Goal: Information Seeking & Learning: Learn about a topic

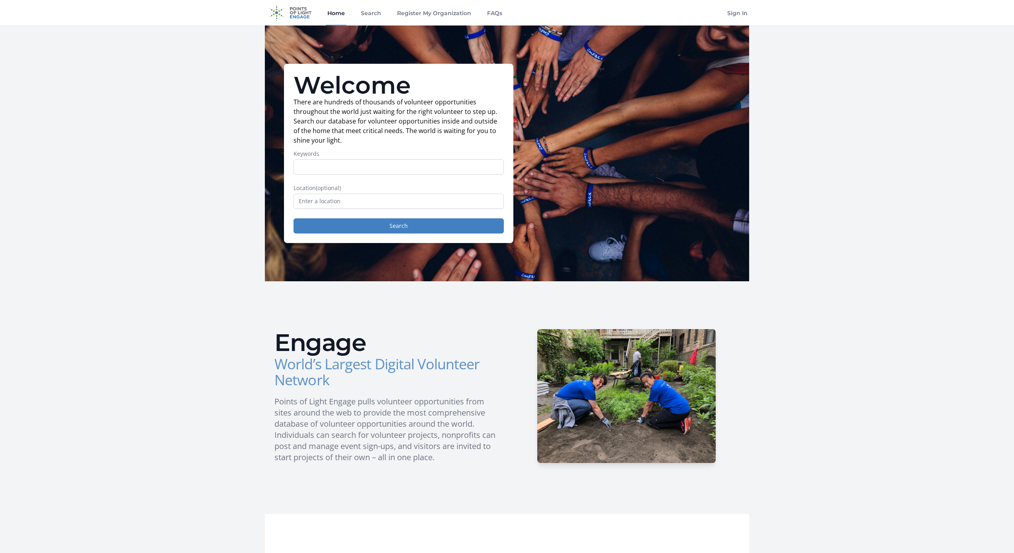
click at [815, 201] on main "Welcome There are hundreds of thousands of volunteer opportunities throughout t…" at bounding box center [507, 441] width 1014 height 833
click at [318, 169] on input "Keywords" at bounding box center [399, 166] width 210 height 15
click at [349, 225] on button "Search" at bounding box center [399, 225] width 210 height 15
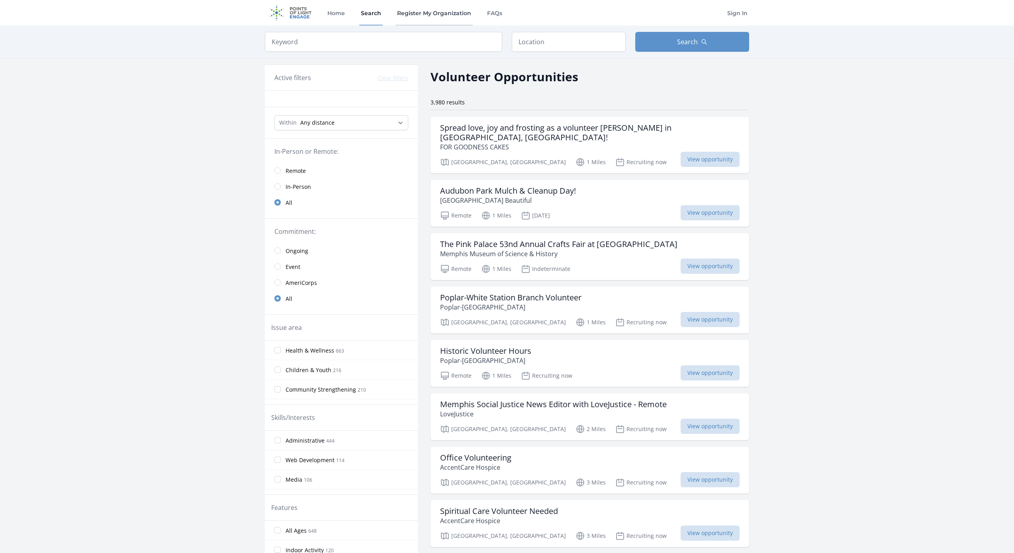
drag, startPoint x: 367, startPoint y: 25, endPoint x: 456, endPoint y: 16, distance: 90.1
click at [527, 42] on input "text" at bounding box center [569, 42] width 114 height 20
type input "Memphis, TN 38111, USA"
click at [657, 42] on button "Search" at bounding box center [692, 42] width 114 height 20
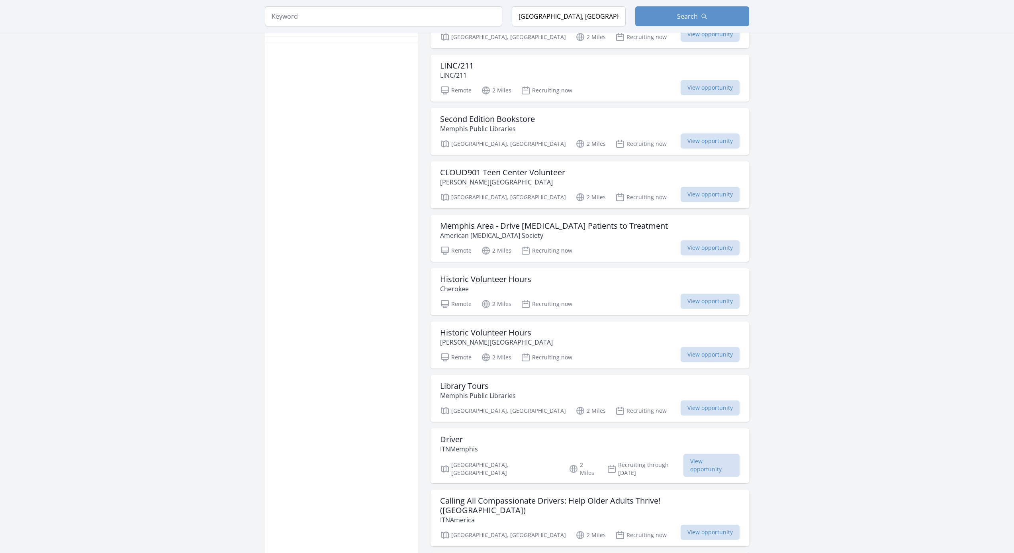
scroll to position [546, 0]
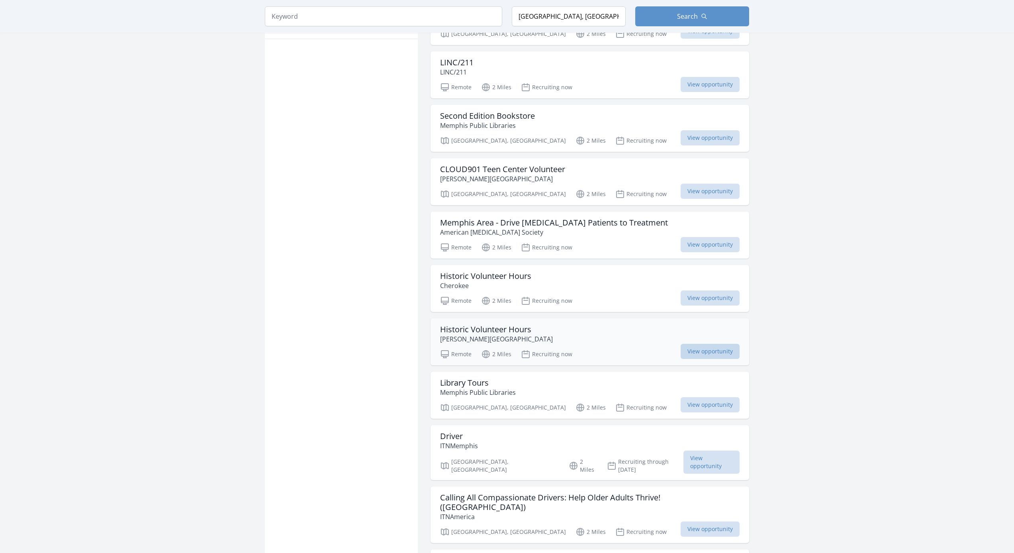
click at [692, 351] on span "View opportunity" at bounding box center [710, 351] width 59 height 15
click at [460, 233] on p "American Cancer Society" at bounding box center [554, 232] width 228 height 10
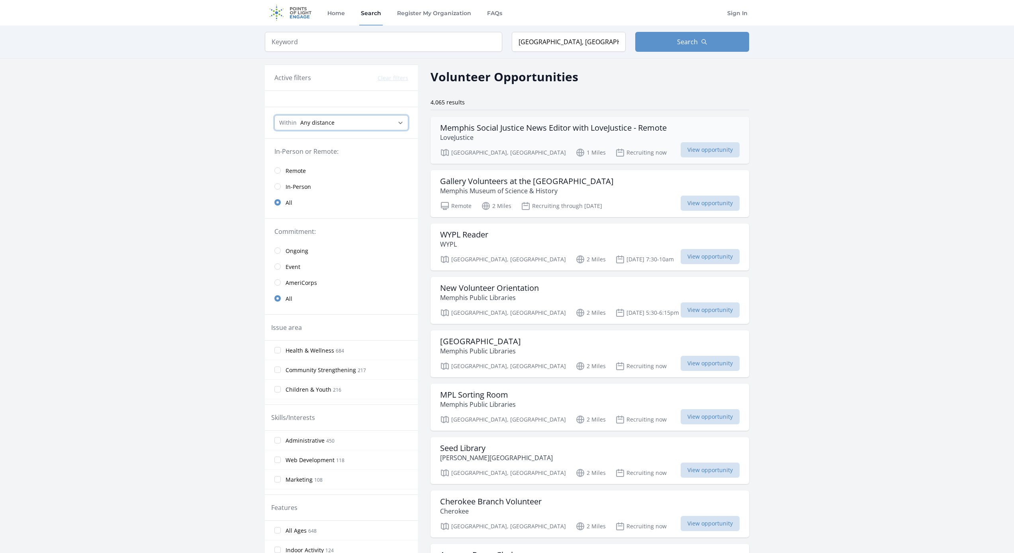
scroll to position [0, 0]
click at [697, 202] on span "View opportunity" at bounding box center [710, 203] width 59 height 15
click at [514, 134] on p "LoveJustice" at bounding box center [553, 138] width 227 height 10
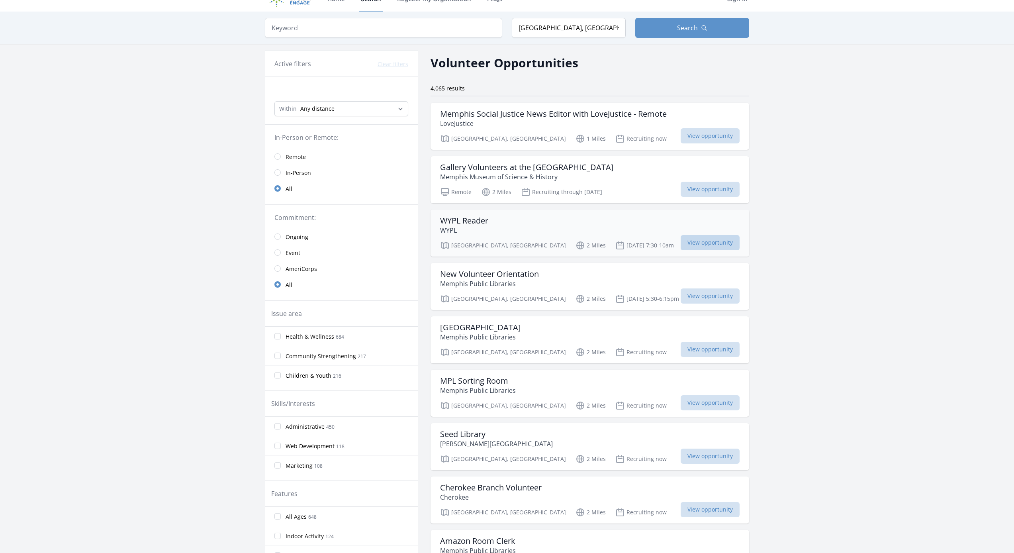
click at [704, 237] on span "View opportunity" at bounding box center [710, 242] width 59 height 15
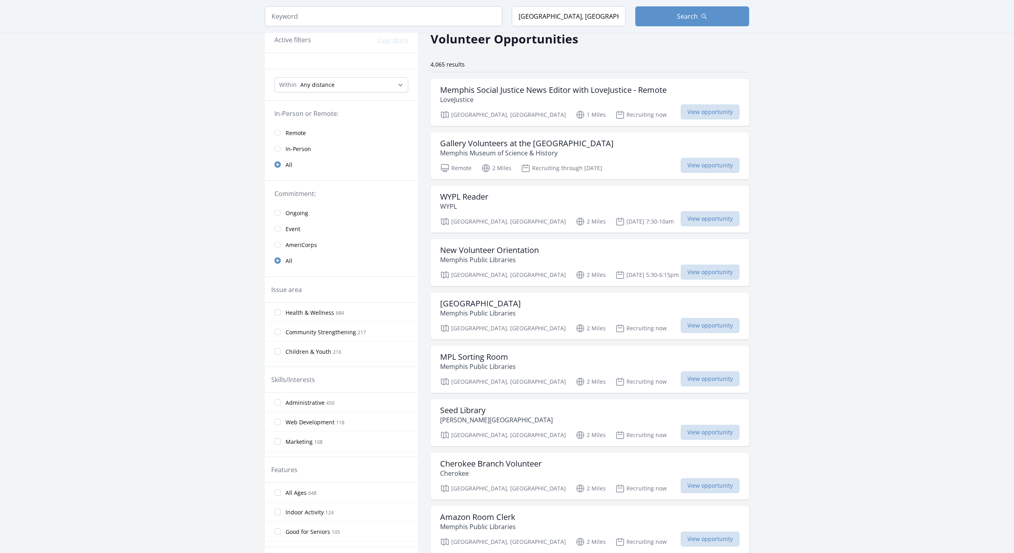
scroll to position [40, 0]
click at [496, 357] on h3 "MPL Sorting Room" at bounding box center [478, 355] width 76 height 10
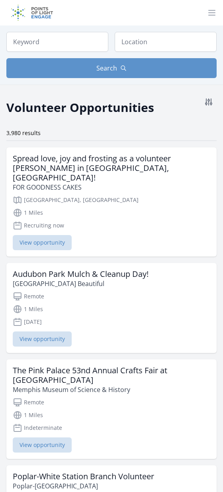
click at [155, 17] on div "Home Search Register My Organization FAQs Sign In" at bounding box center [111, 12] width 210 height 25
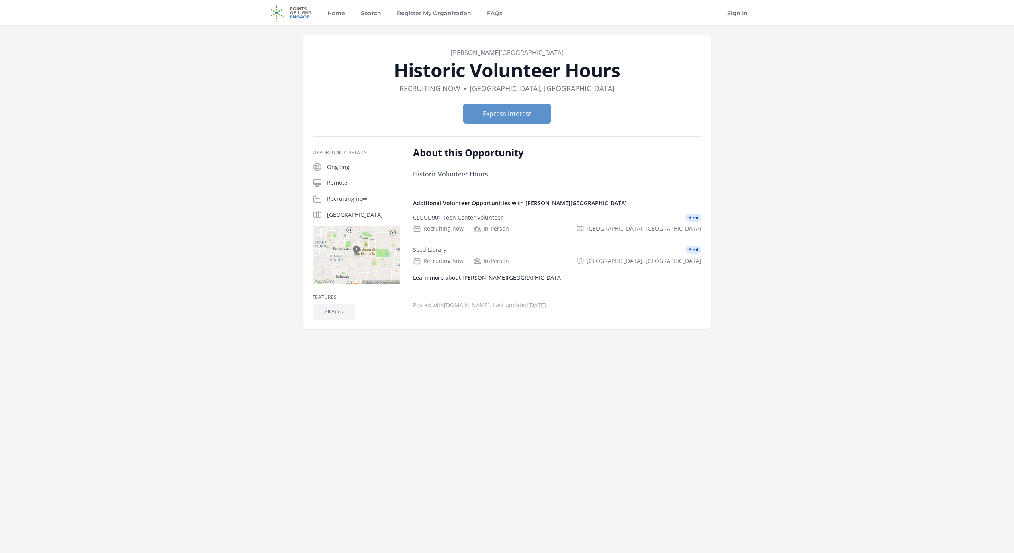
click at [339, 185] on p "Remote" at bounding box center [363, 183] width 73 height 8
drag, startPoint x: 354, startPoint y: 184, endPoint x: 322, endPoint y: 183, distance: 31.9
click at [322, 183] on div "Remote" at bounding box center [357, 183] width 88 height 10
drag, startPoint x: 349, startPoint y: 171, endPoint x: 323, endPoint y: 171, distance: 25.9
click at [323, 171] on div "Ongoing" at bounding box center [357, 167] width 88 height 10
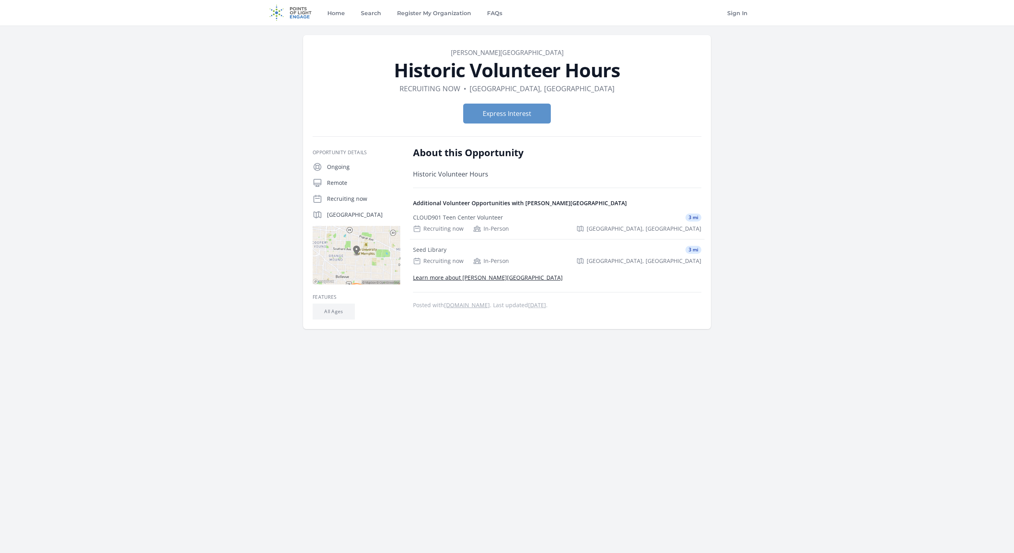
drag, startPoint x: 382, startPoint y: 214, endPoint x: 316, endPoint y: 214, distance: 66.5
click at [316, 214] on div "[GEOGRAPHIC_DATA]" at bounding box center [357, 215] width 88 height 10
click at [237, 184] on main "Organization Benjamin L. Hook Central Library Historic Volunteer Hours Duration…" at bounding box center [507, 204] width 1014 height 358
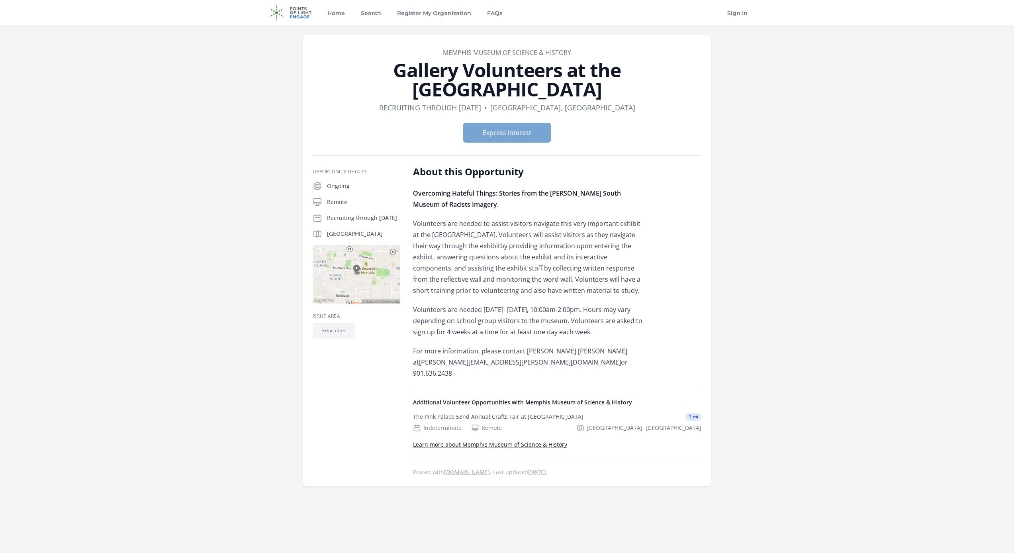
click at [507, 136] on button "Express Interest" at bounding box center [507, 133] width 88 height 20
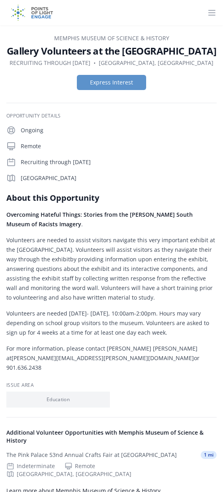
drag, startPoint x: 137, startPoint y: 158, endPoint x: 109, endPoint y: 5, distance: 155.4
click at [138, 295] on div "Opportunity Details Ongoing Remote Recruiting through Oct 19th Memphis, TN 3811…" at bounding box center [111, 318] width 210 height 410
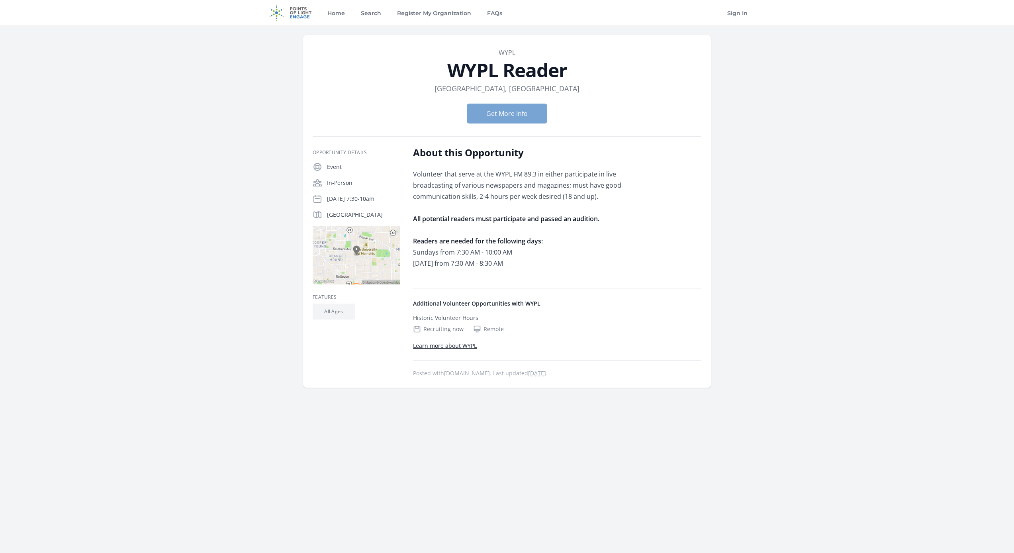
click at [509, 113] on button "Get More Info" at bounding box center [507, 114] width 80 height 20
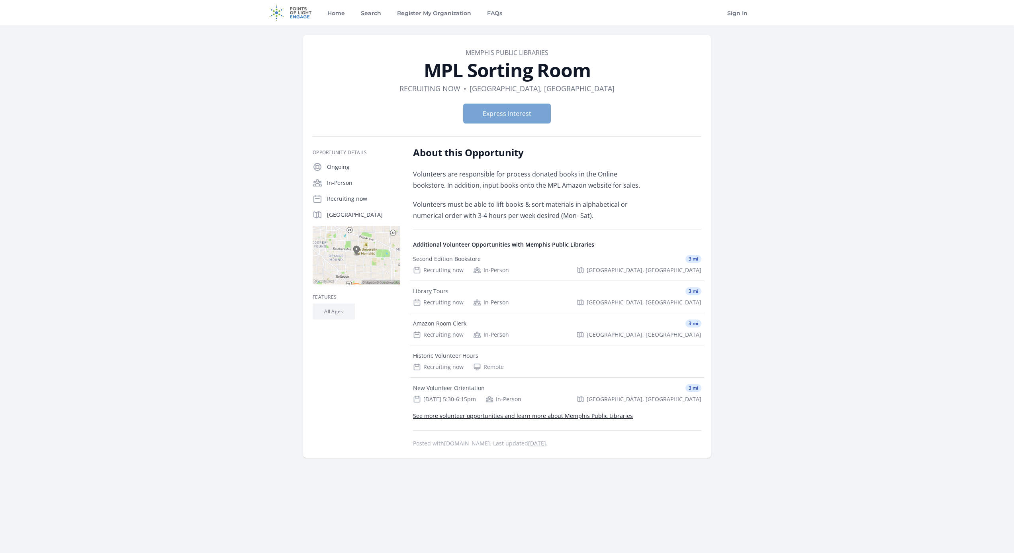
click at [508, 113] on button "Express Interest" at bounding box center [507, 114] width 88 height 20
click at [375, 367] on div "Features All Ages" at bounding box center [357, 366] width 88 height 164
click at [256, 232] on div "Organization Memphis Public Libraries MPL Sorting Room Duration Recruiting now …" at bounding box center [507, 268] width 510 height 486
